Goal: Register for event/course

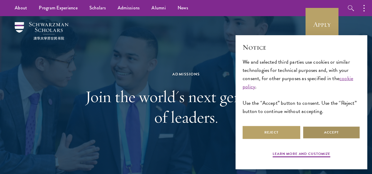
click at [325, 128] on button "Accept" at bounding box center [331, 132] width 58 height 13
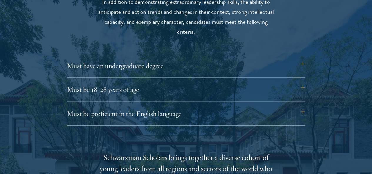
scroll to position [790, 0]
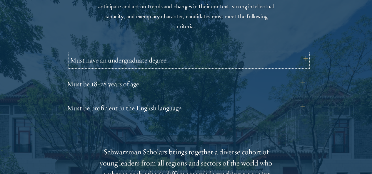
click at [304, 53] on button "Must have an undergraduate degree" at bounding box center [189, 60] width 238 height 14
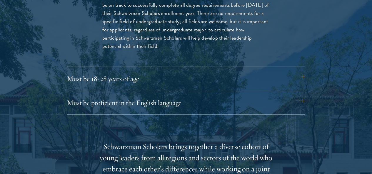
scroll to position [884, 0]
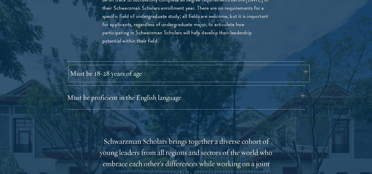
click at [301, 66] on button "Must be 18-28 years of age" at bounding box center [189, 73] width 238 height 14
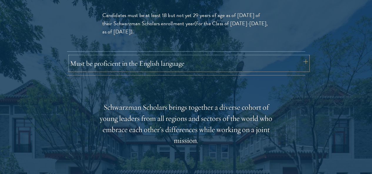
click at [302, 56] on button "Must be proficient in the English language" at bounding box center [189, 63] width 238 height 14
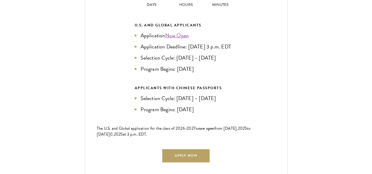
scroll to position [1471, 0]
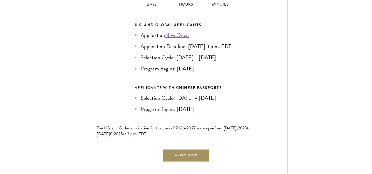
click at [182, 149] on link "Apply Now" at bounding box center [185, 155] width 47 height 13
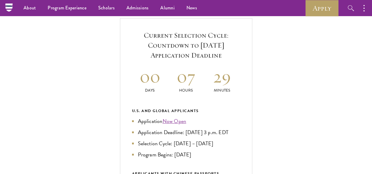
scroll to position [184, 0]
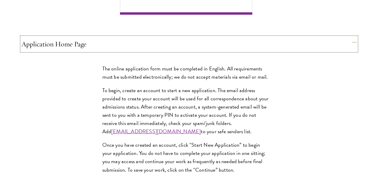
scroll to position [478, 0]
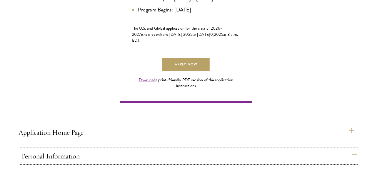
scroll to position [390, 0]
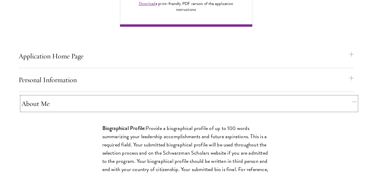
scroll to position [467, 0]
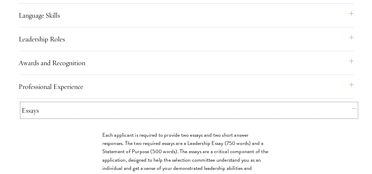
scroll to position [609, 0]
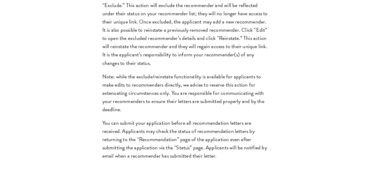
scroll to position [931, 0]
